Goal: Information Seeking & Learning: Learn about a topic

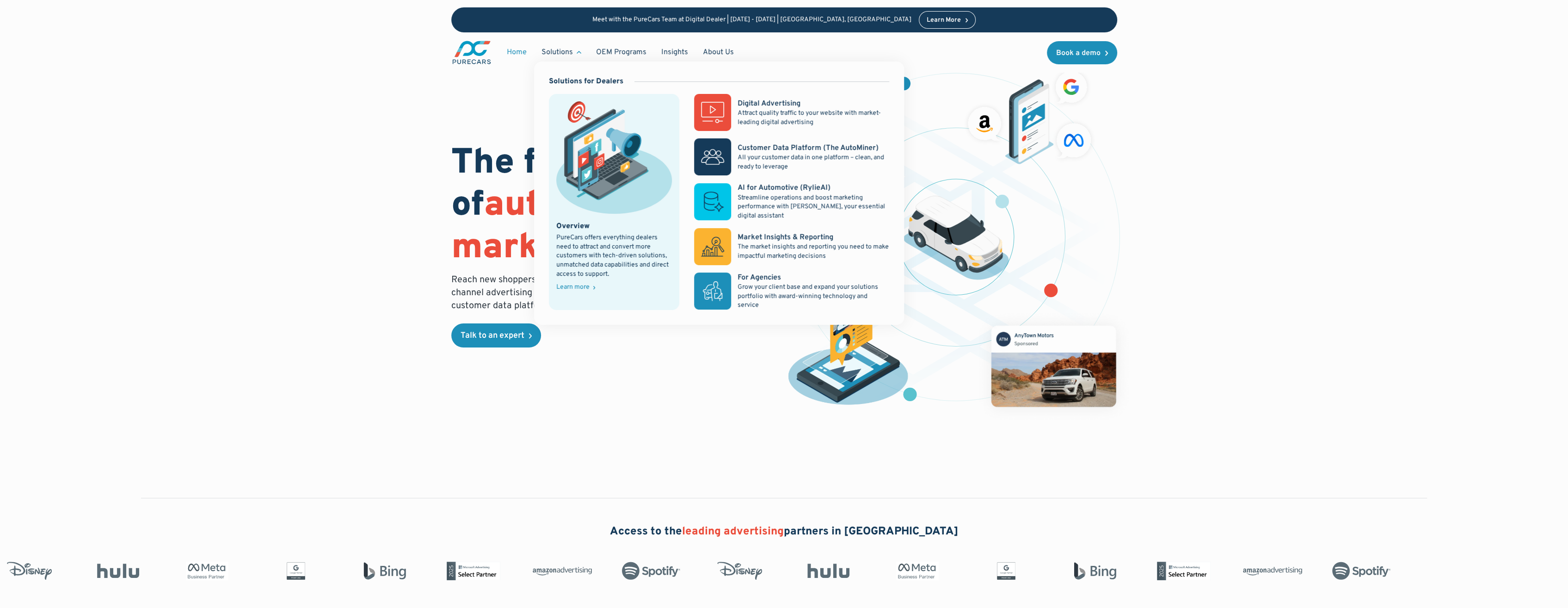
click at [564, 50] on div "Solutions" at bounding box center [557, 52] width 32 height 10
click at [760, 109] on p "Attract quality traffic to your website with market-leading digital advertising" at bounding box center [813, 117] width 152 height 18
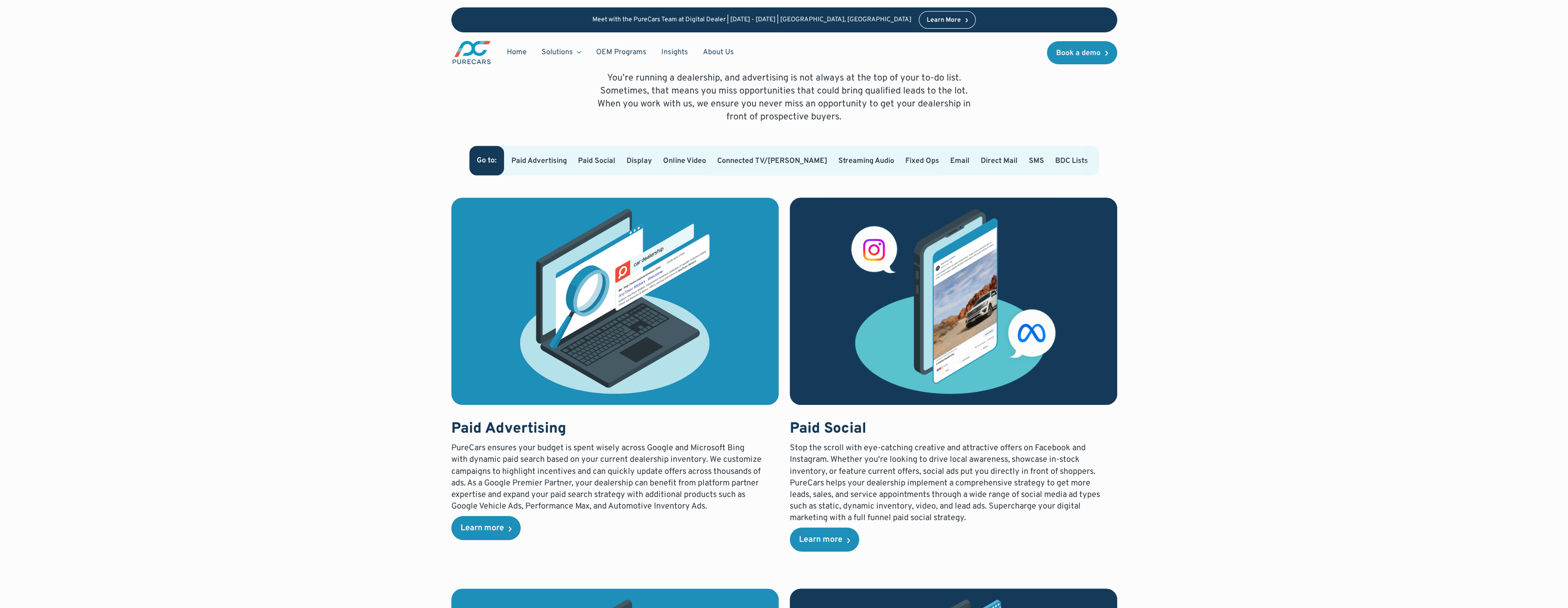
scroll to position [647, 0]
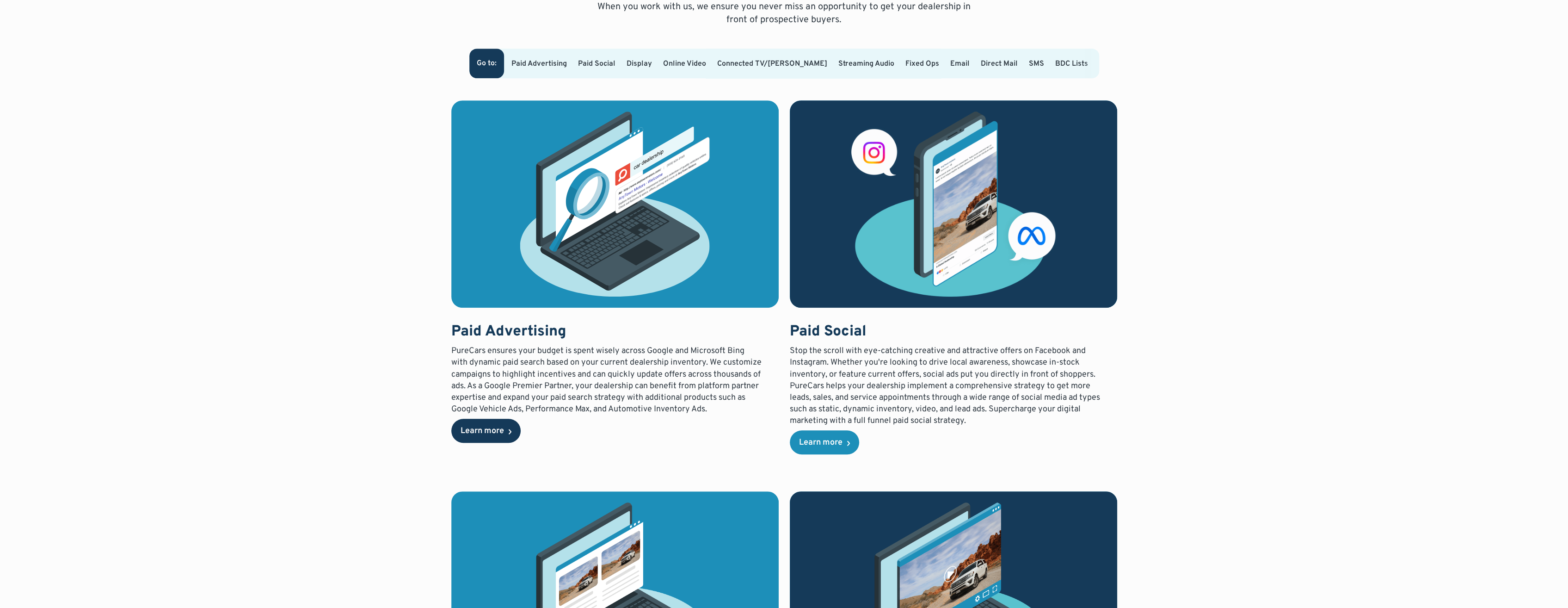
click at [497, 425] on link "Learn more" at bounding box center [486, 430] width 69 height 24
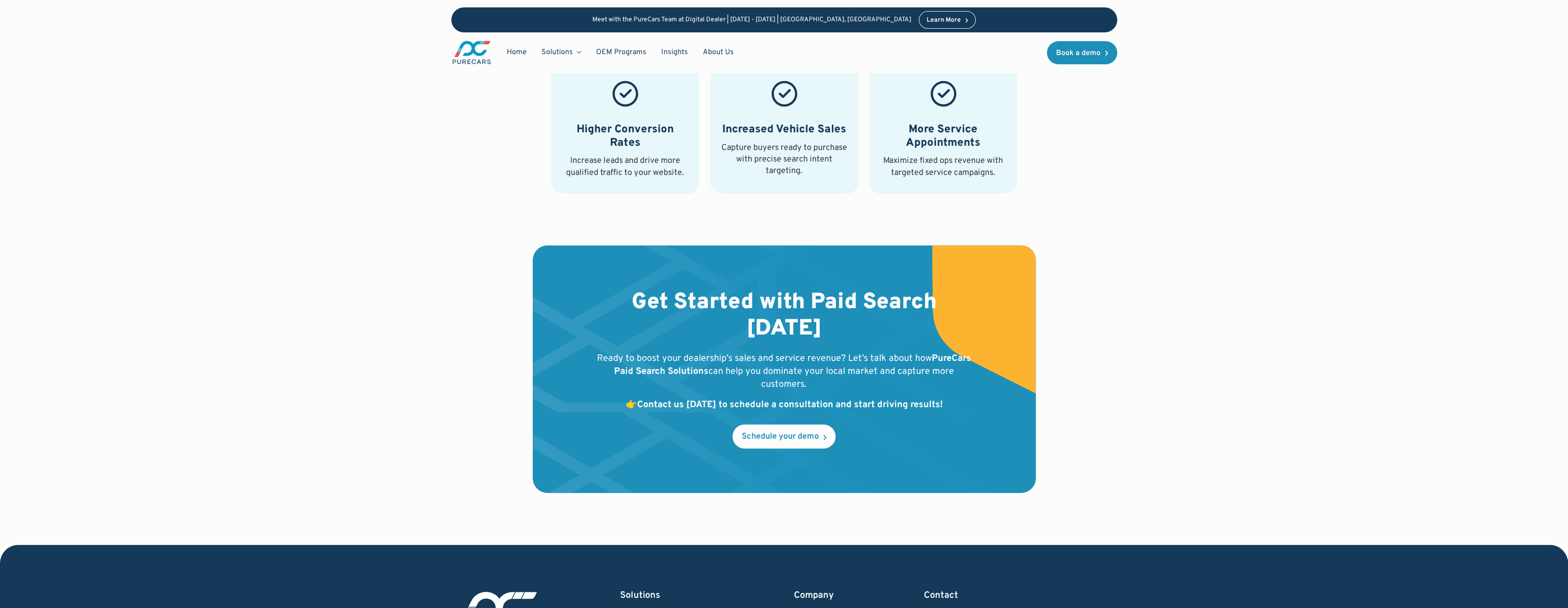
scroll to position [1803, 0]
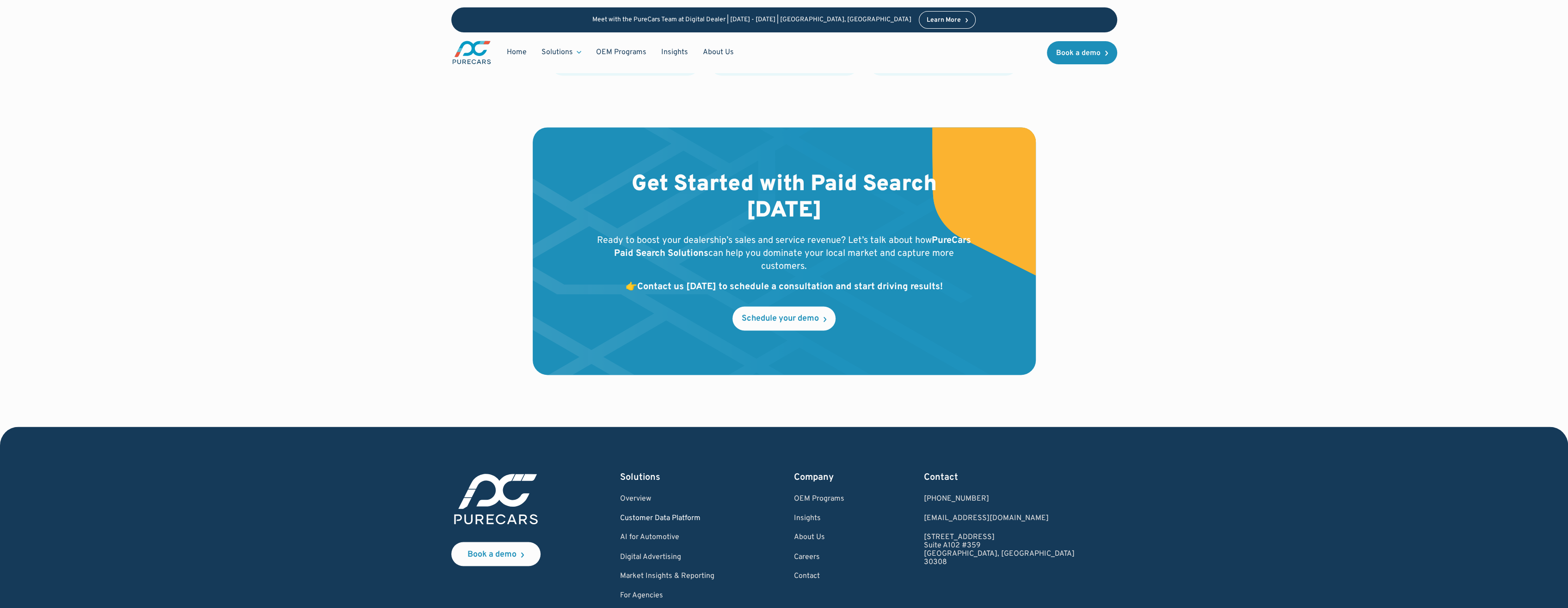
click at [669, 514] on link "Customer Data Platform" at bounding box center [667, 518] width 94 height 8
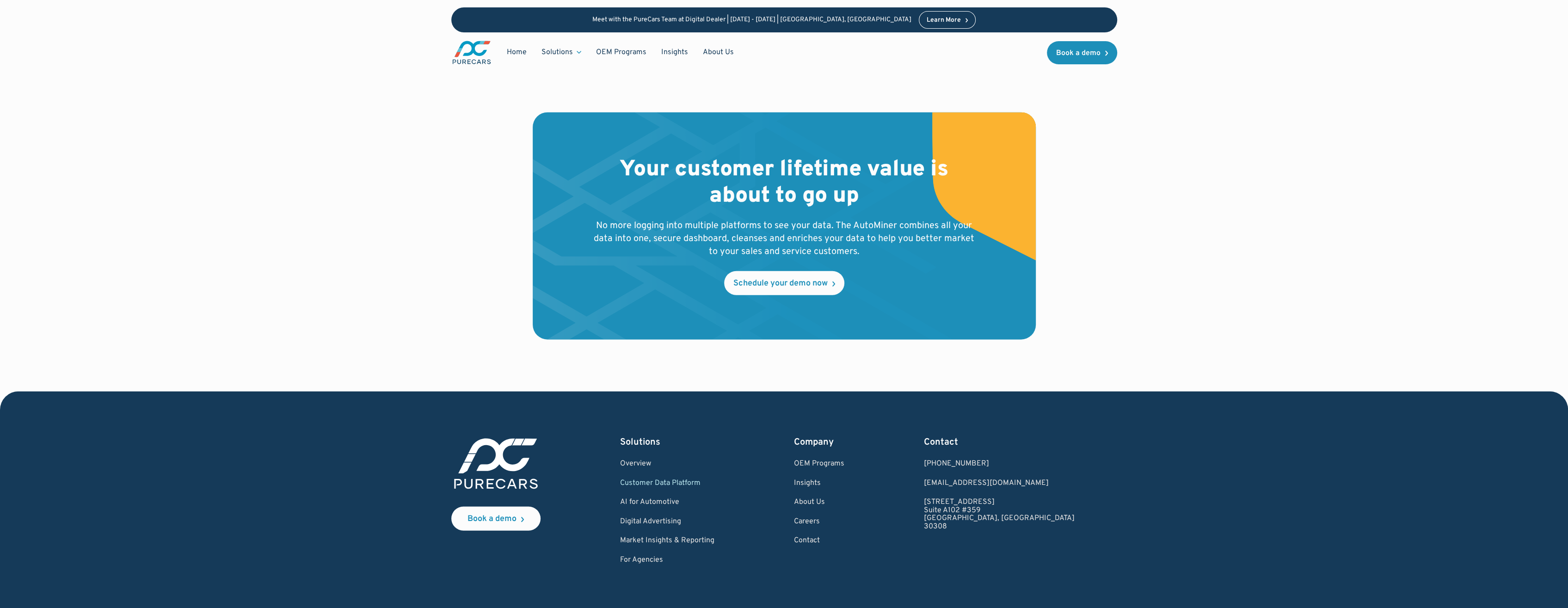
scroll to position [3001, 0]
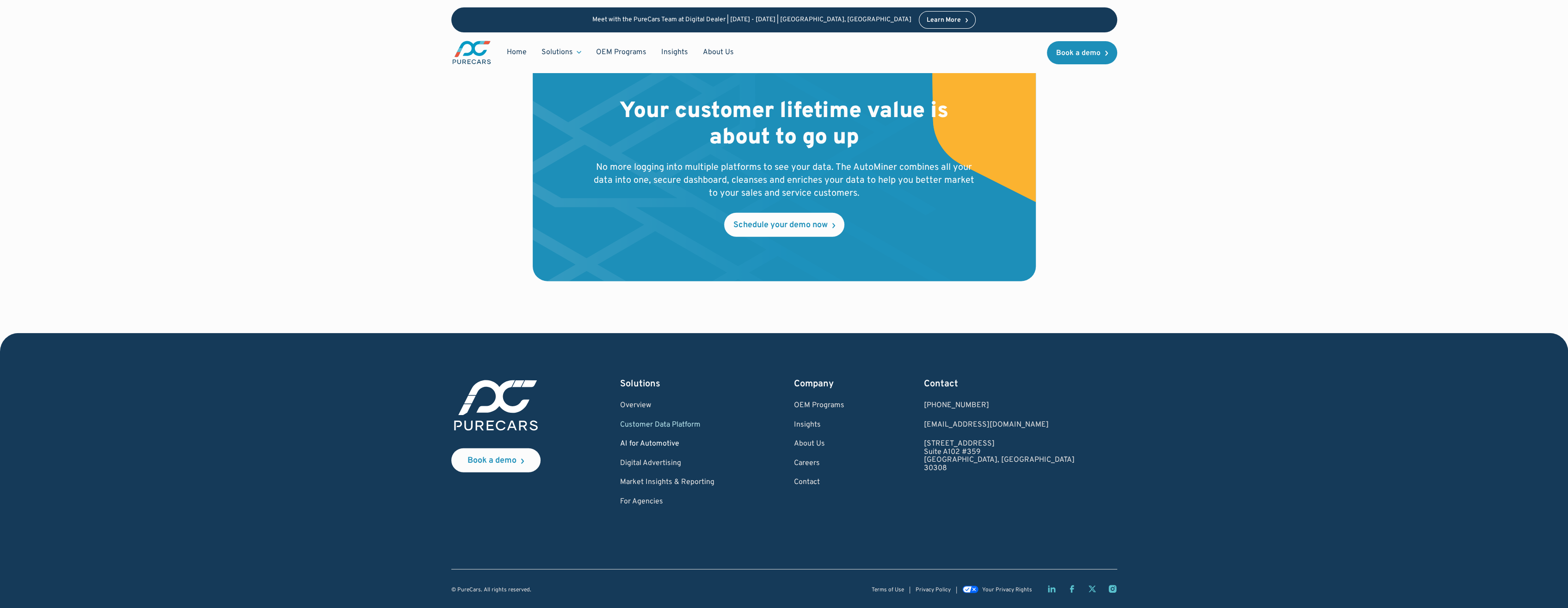
click at [676, 445] on link "AI for Automotive" at bounding box center [667, 444] width 94 height 8
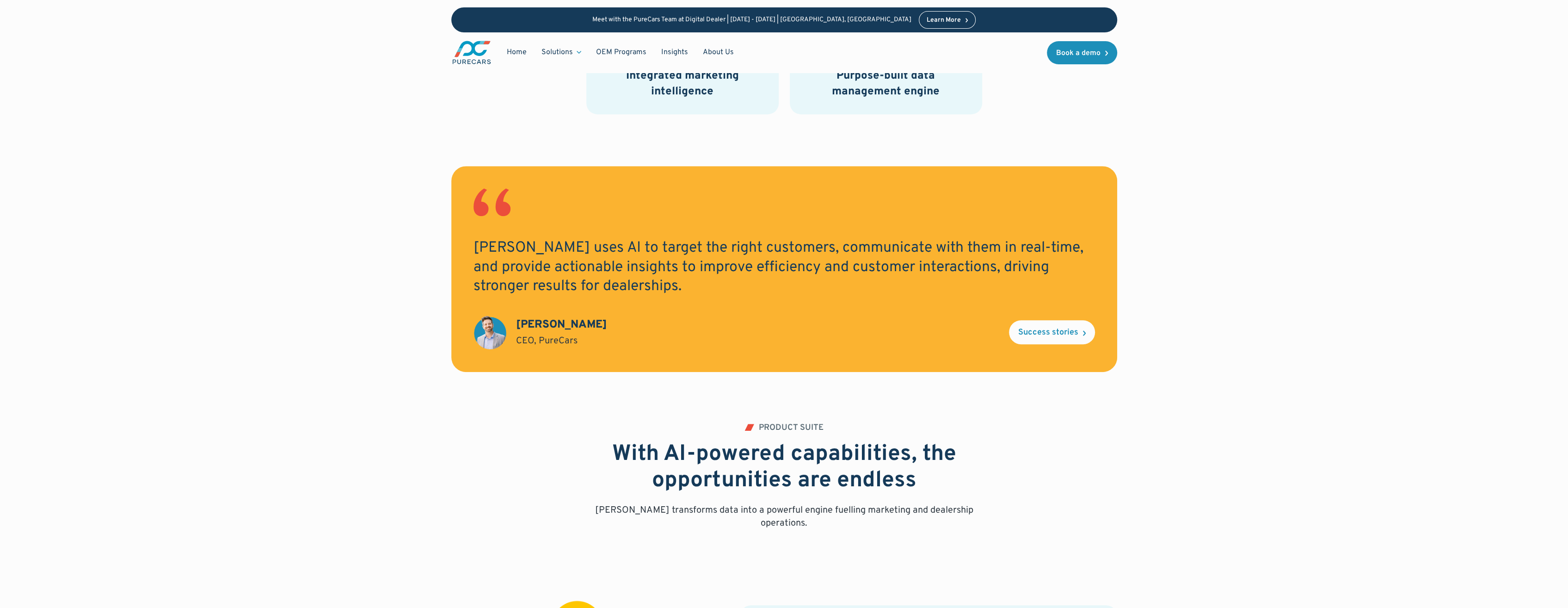
scroll to position [555, 0]
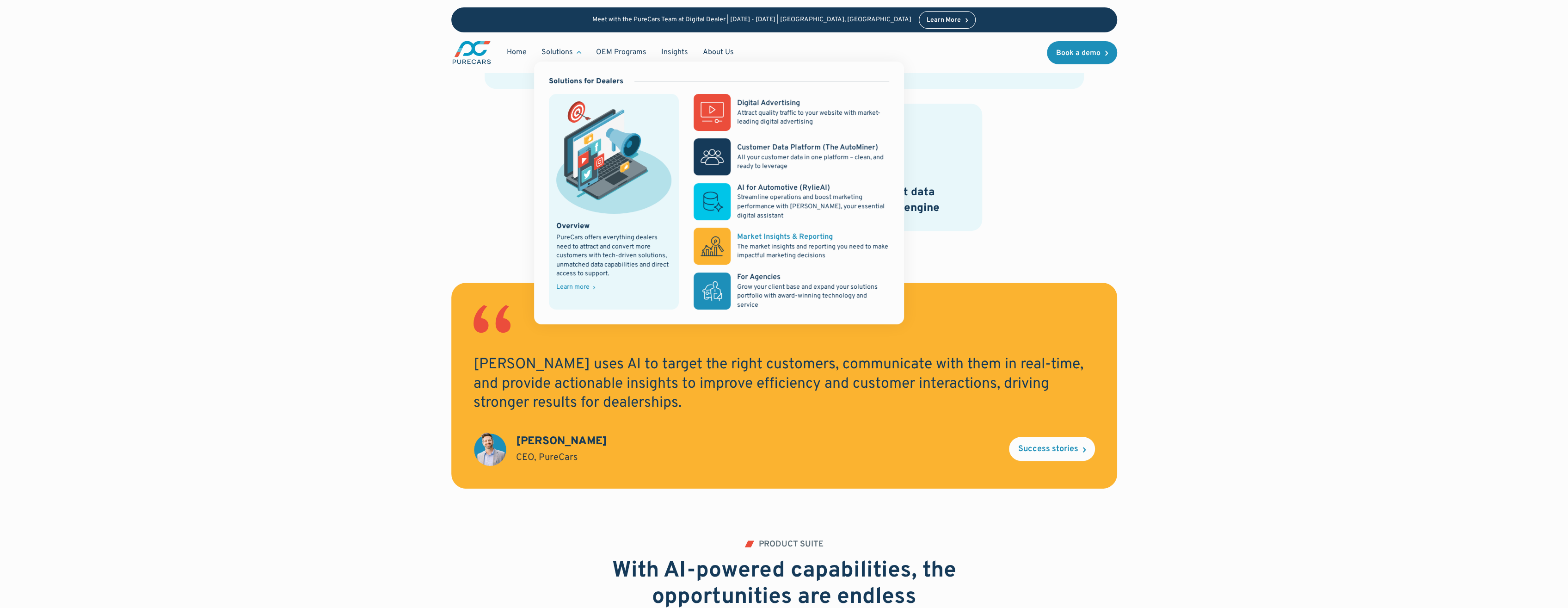
click at [772, 239] on div "Market Insights & Reporting" at bounding box center [785, 237] width 96 height 10
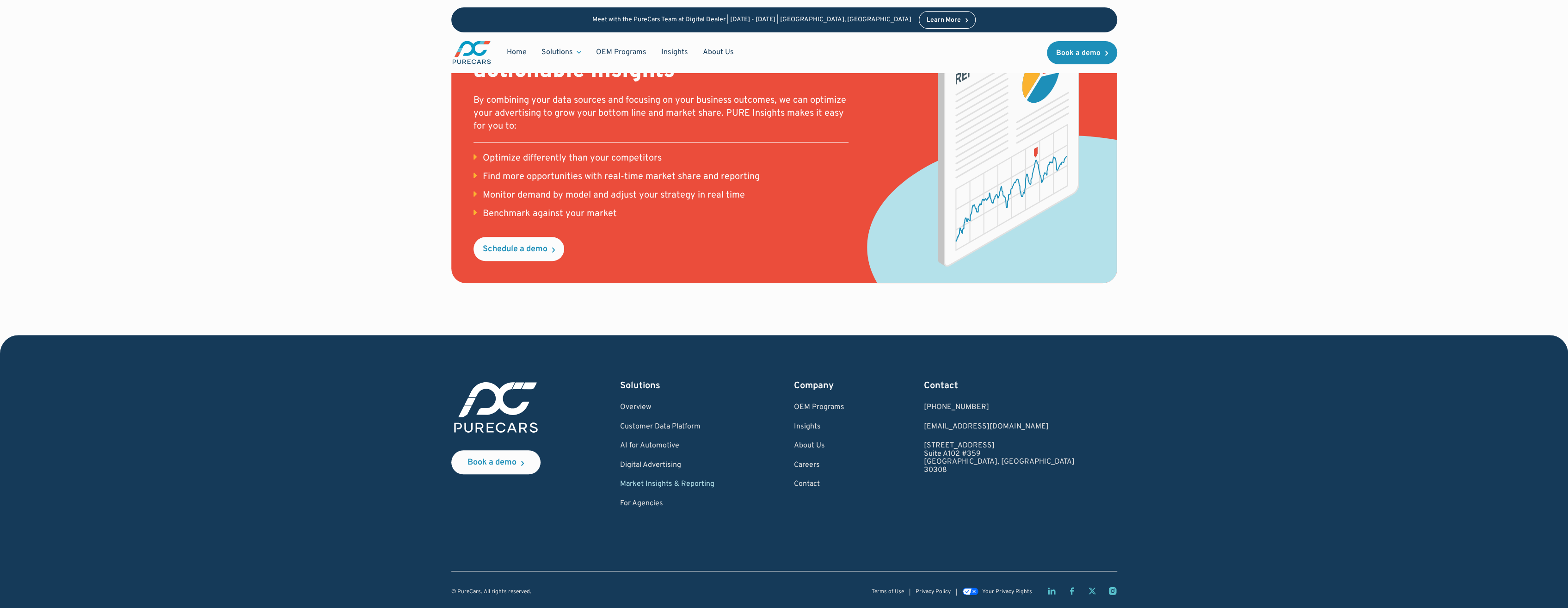
scroll to position [1137, 0]
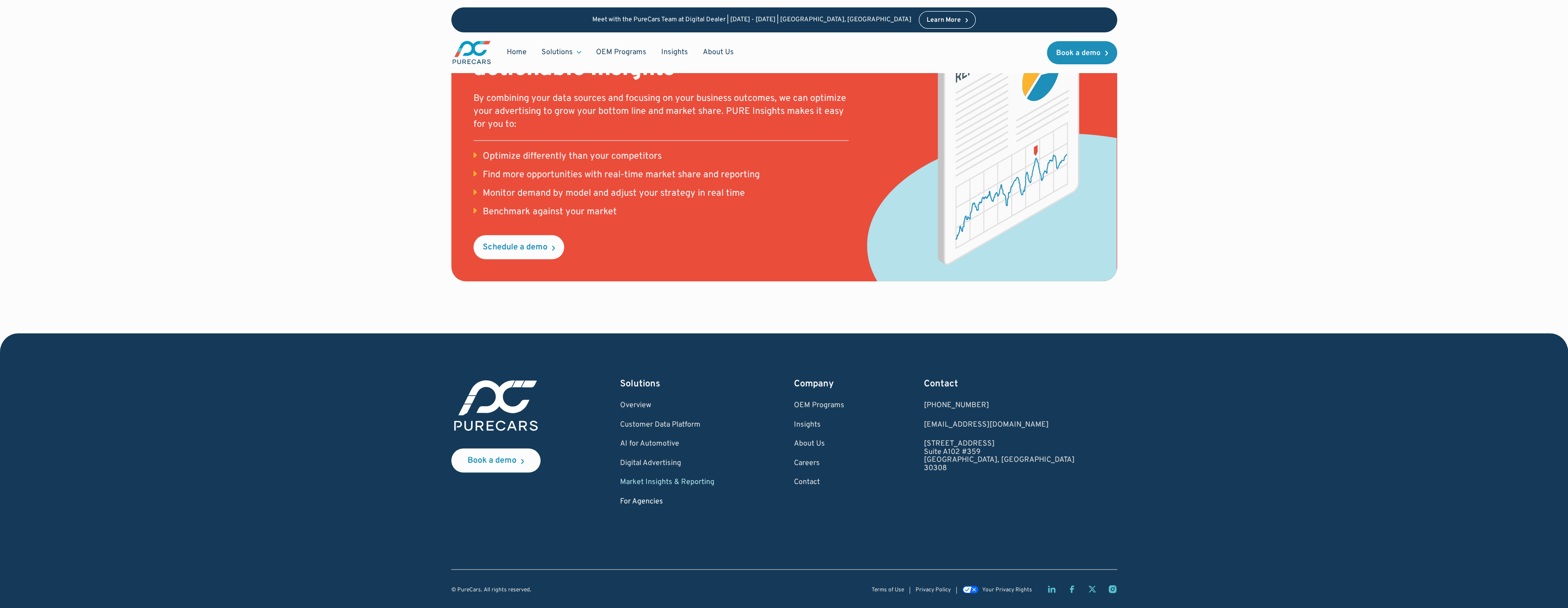
click at [651, 499] on link "For Agencies" at bounding box center [667, 502] width 94 height 8
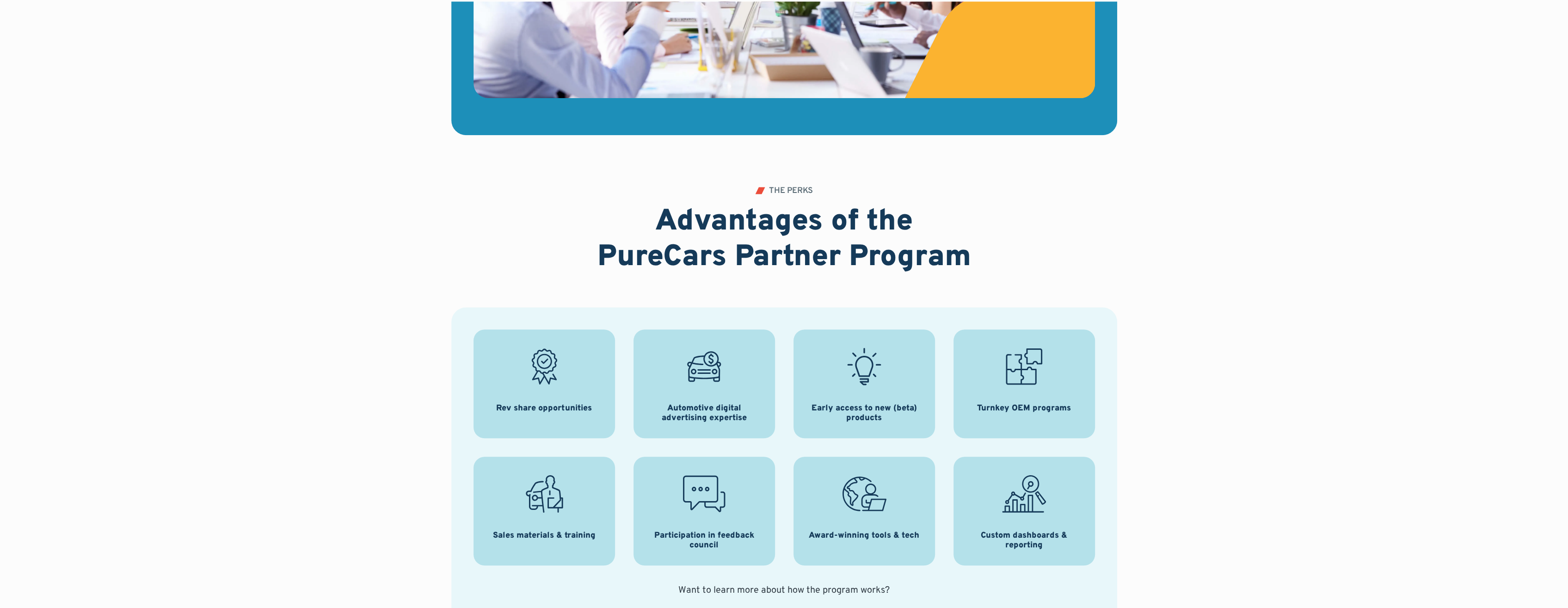
scroll to position [1110, 0]
